Goal: Navigation & Orientation: Understand site structure

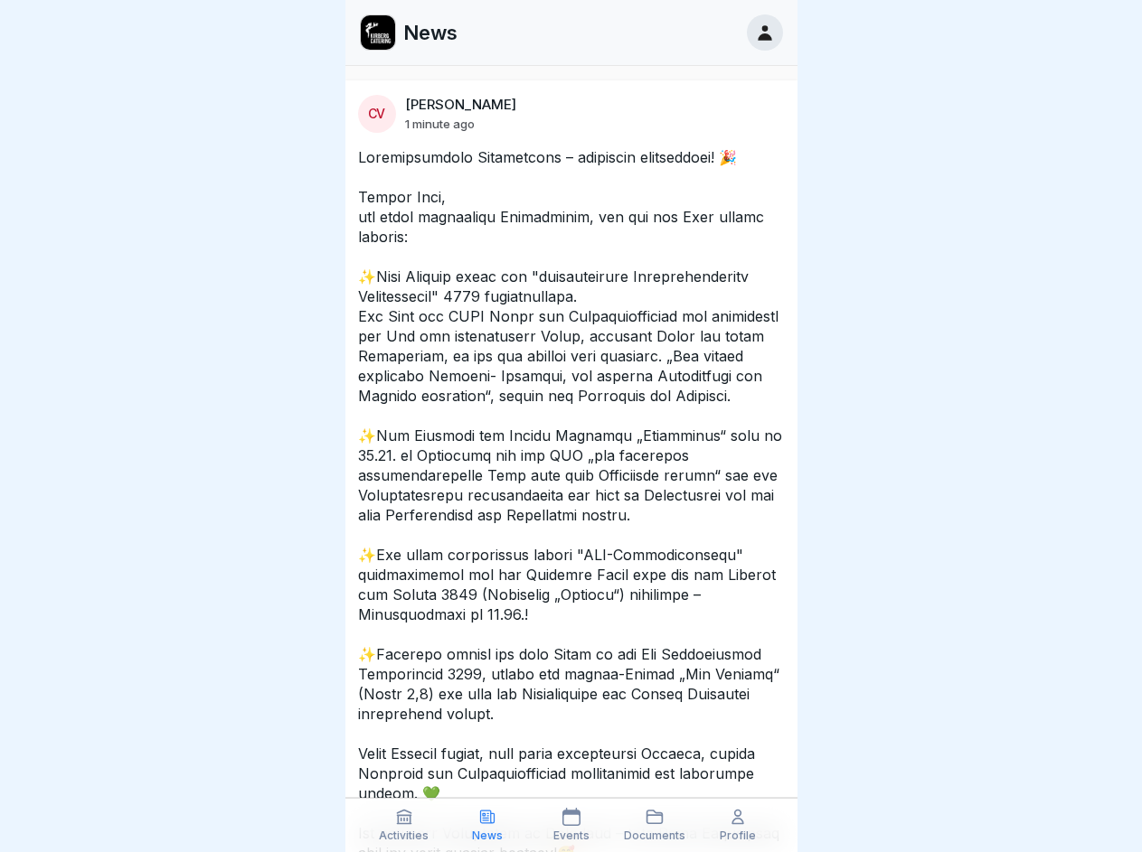
click at [404, 825] on icon at bounding box center [404, 817] width 18 height 18
click at [487, 825] on icon at bounding box center [487, 817] width 18 height 18
click at [570, 825] on icon at bounding box center [571, 817] width 18 height 18
click at [654, 825] on icon at bounding box center [654, 817] width 18 height 18
click at [738, 825] on icon at bounding box center [738, 817] width 18 height 18
